Goal: Browse casually

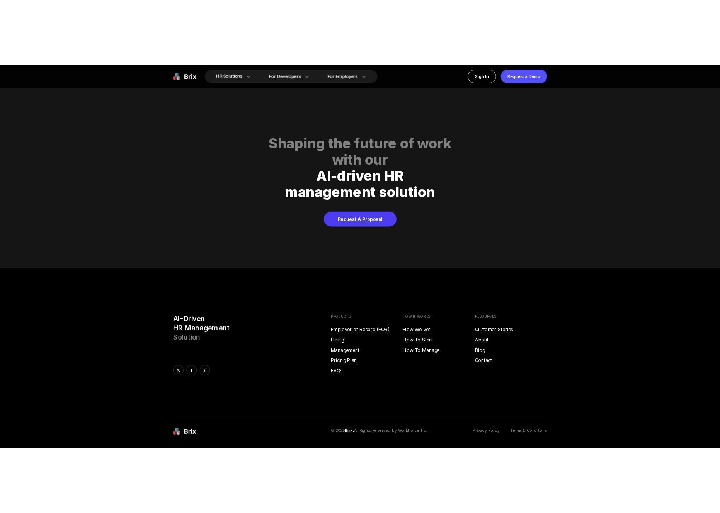
scroll to position [3946, 0]
